Goal: Go to known website: Access a specific website the user already knows

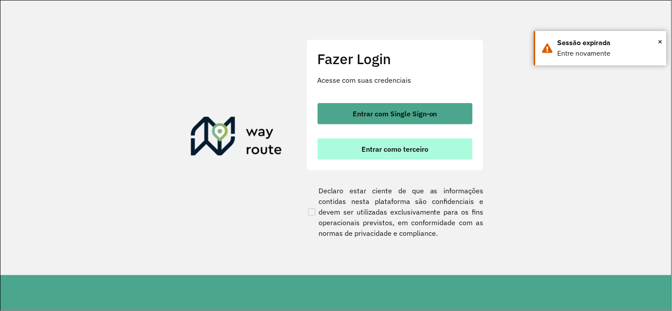
click at [386, 153] on button "Entrar como terceiro" at bounding box center [394, 149] width 155 height 21
